Goal: Task Accomplishment & Management: Use online tool/utility

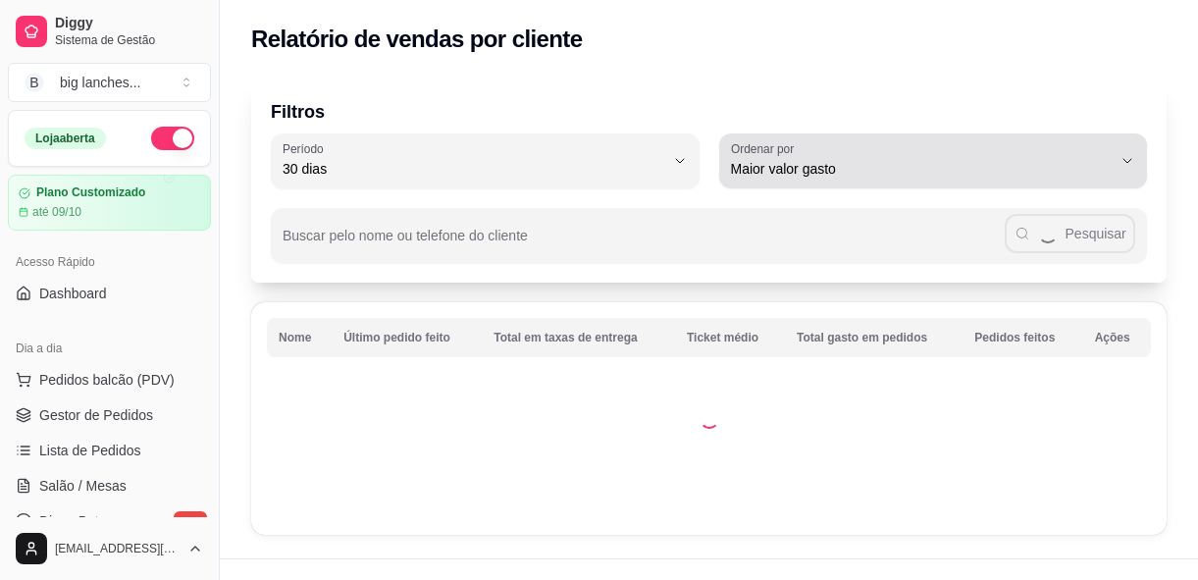
select select "30"
select select "HIGHEST_TOTAL_SPENT_WITH_ORDERS"
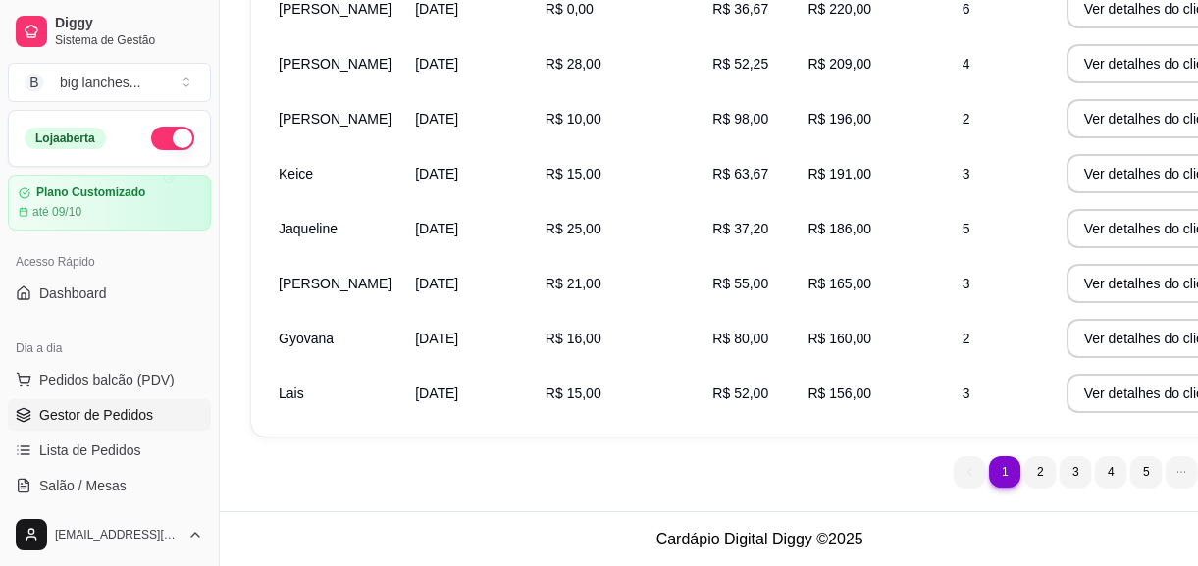
click at [84, 419] on span "Gestor de Pedidos" at bounding box center [96, 415] width 114 height 20
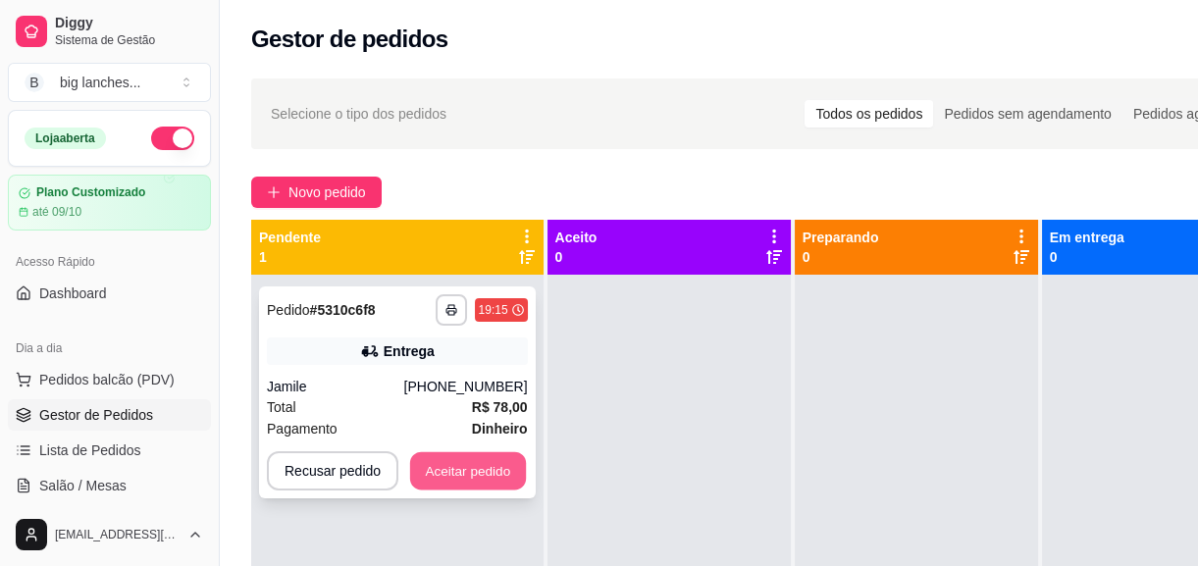
click at [470, 477] on button "Aceitar pedido" at bounding box center [468, 471] width 116 height 38
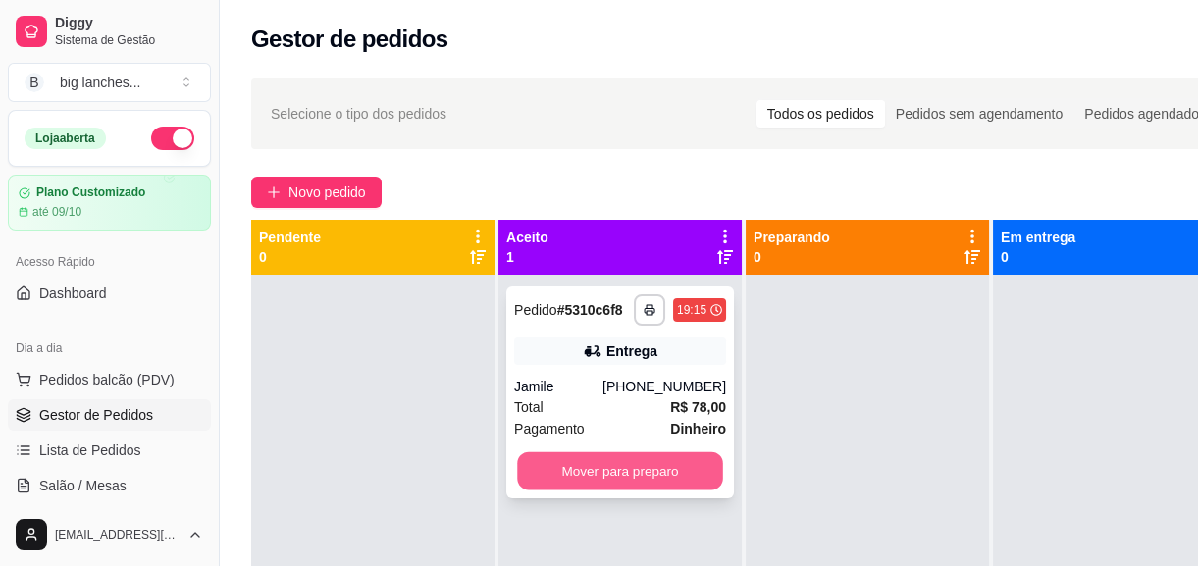
click at [607, 472] on button "Mover para preparo" at bounding box center [620, 471] width 206 height 38
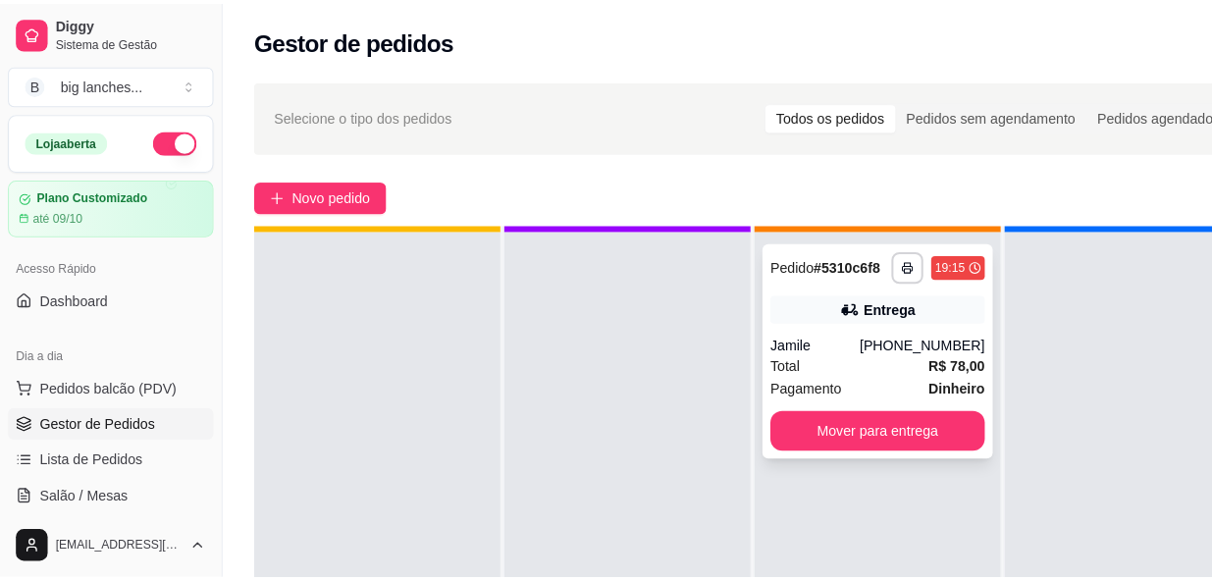
scroll to position [55, 0]
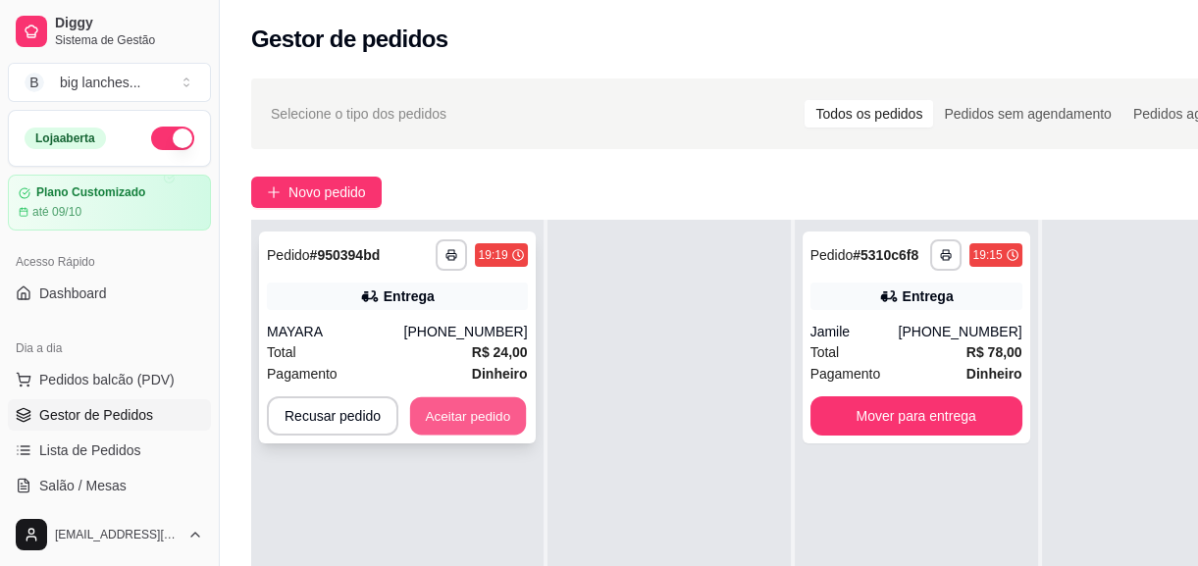
click at [504, 408] on button "Aceitar pedido" at bounding box center [468, 416] width 116 height 38
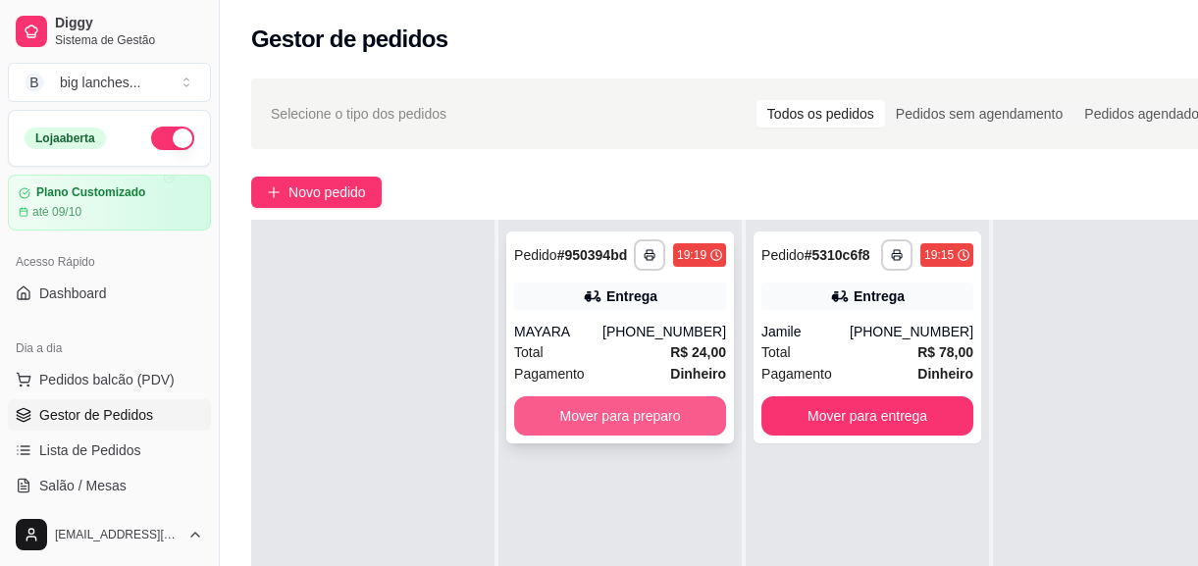
click at [569, 401] on button "Mover para preparo" at bounding box center [620, 416] width 212 height 39
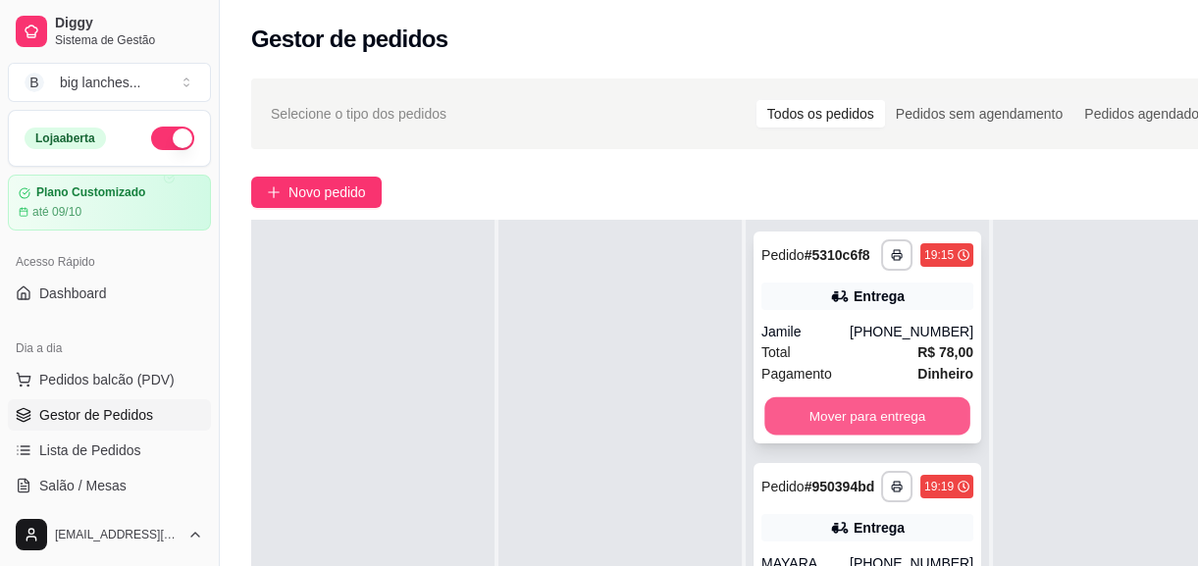
click at [967, 403] on button "Mover para entrega" at bounding box center [868, 416] width 206 height 38
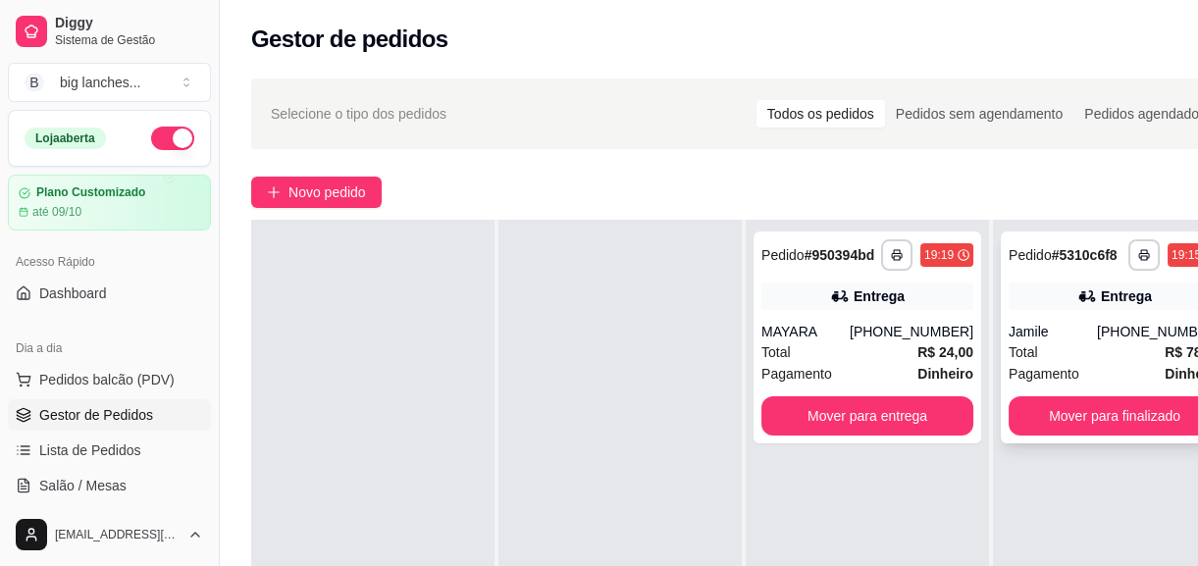
click at [1019, 316] on div "**********" at bounding box center [1115, 338] width 228 height 212
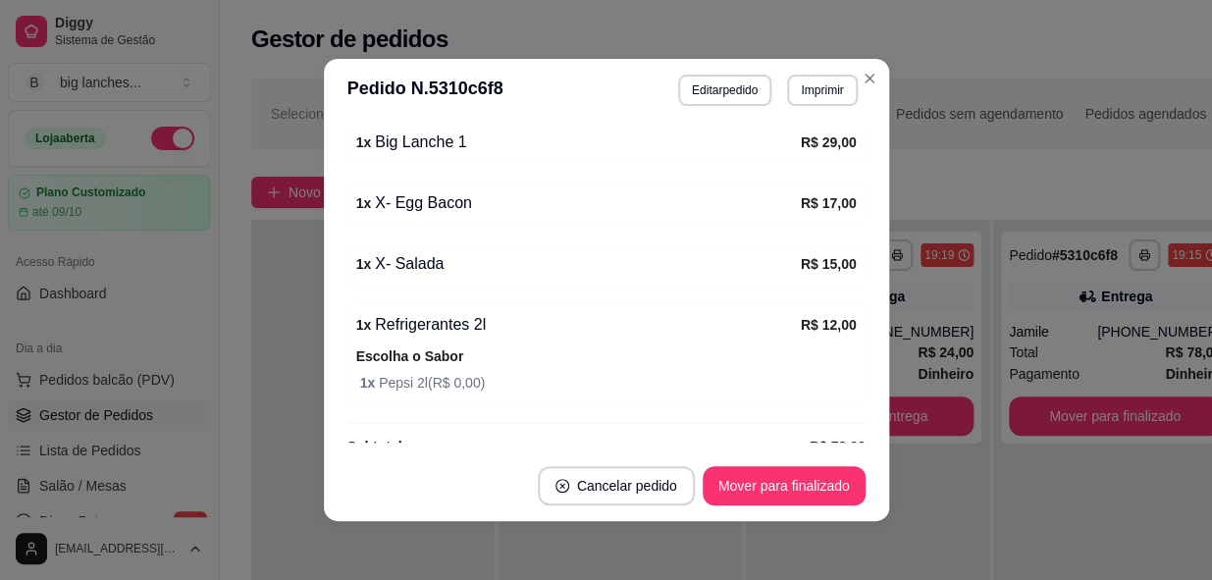
scroll to position [783, 0]
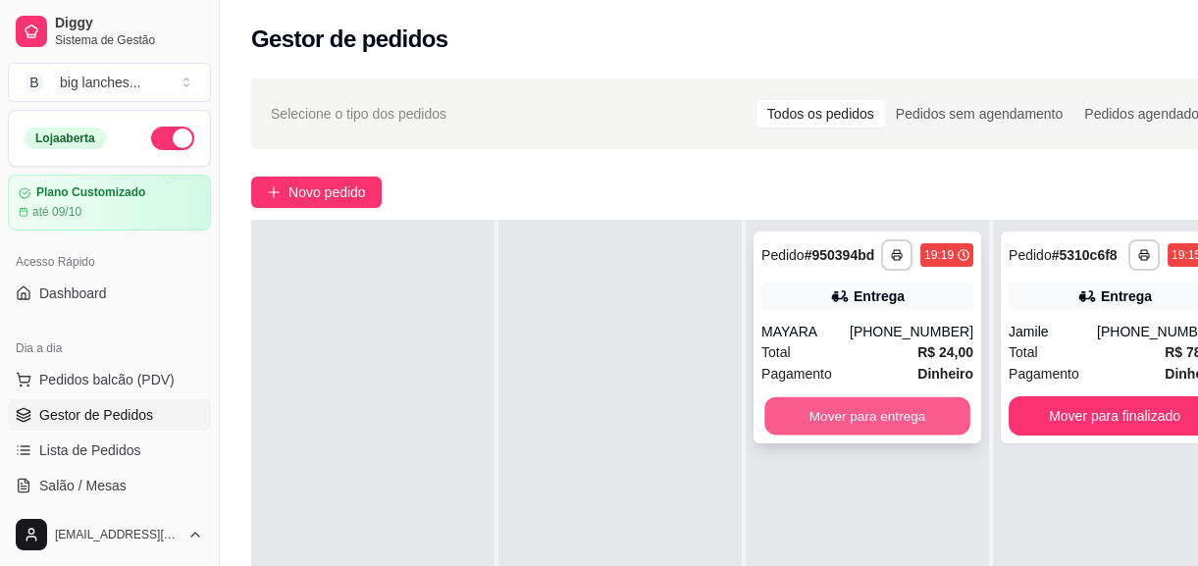
click at [903, 398] on button "Mover para entrega" at bounding box center [868, 416] width 206 height 38
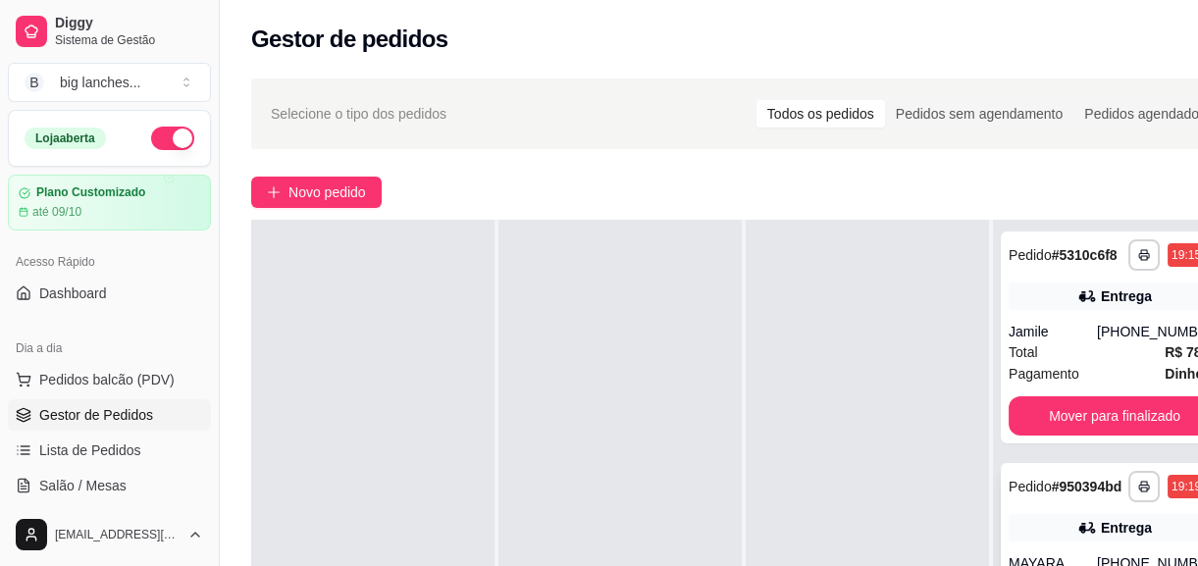
click at [1047, 495] on span "Pedido" at bounding box center [1030, 487] width 43 height 16
